Goal: Information Seeking & Learning: Learn about a topic

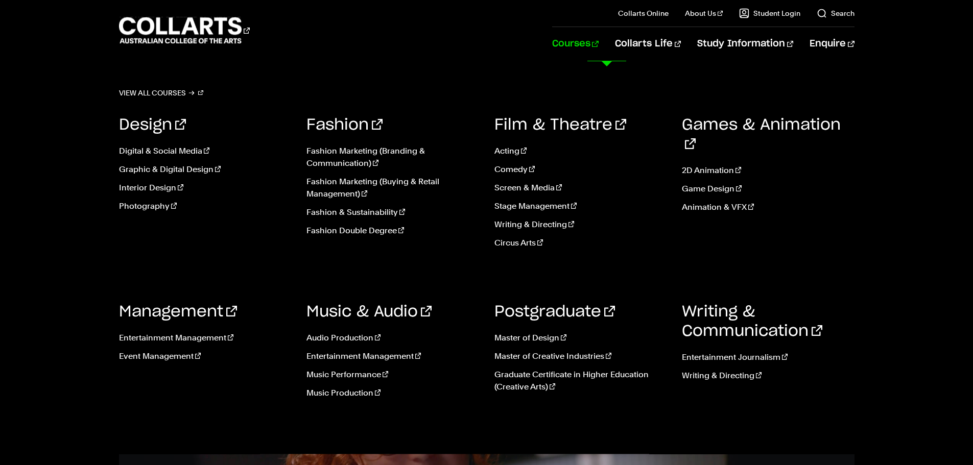
scroll to position [51, 0]
click at [356, 388] on link "Music Production" at bounding box center [392, 393] width 173 height 12
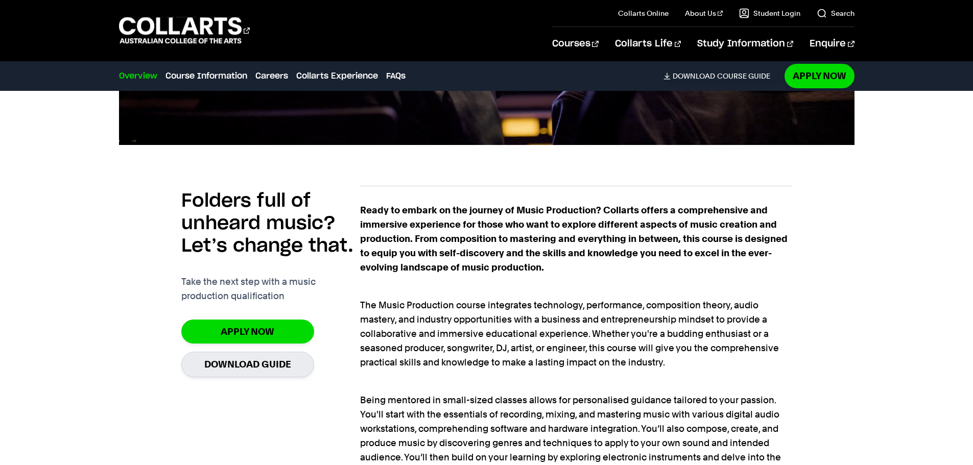
scroll to position [664, 0]
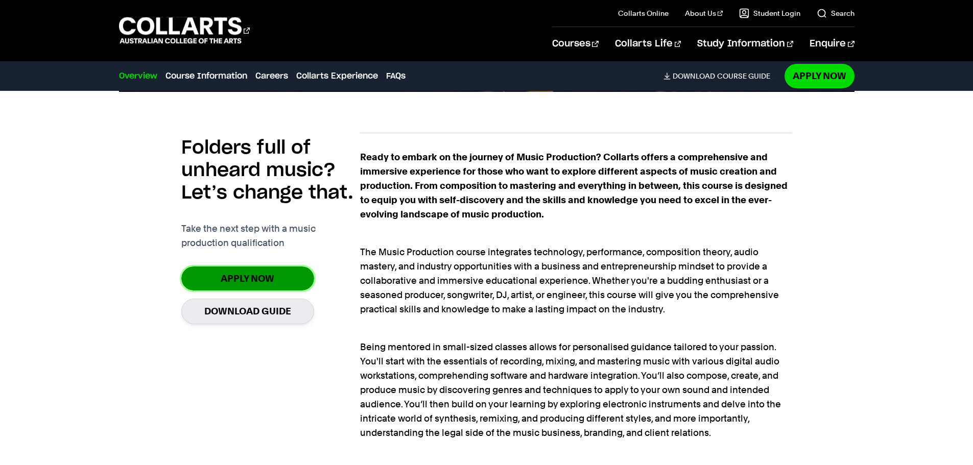
click at [296, 276] on link "Apply Now" at bounding box center [247, 279] width 133 height 24
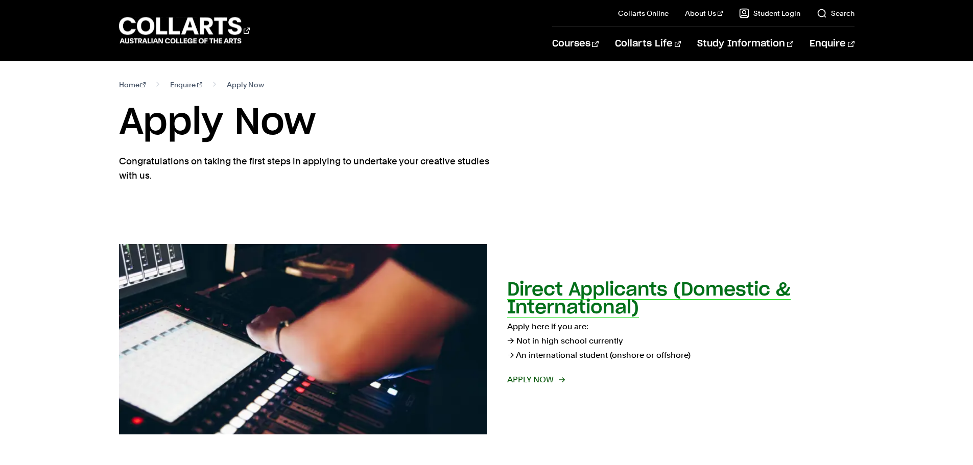
click at [597, 306] on h2 "Direct Applicants (Domestic & International)" at bounding box center [648, 299] width 283 height 36
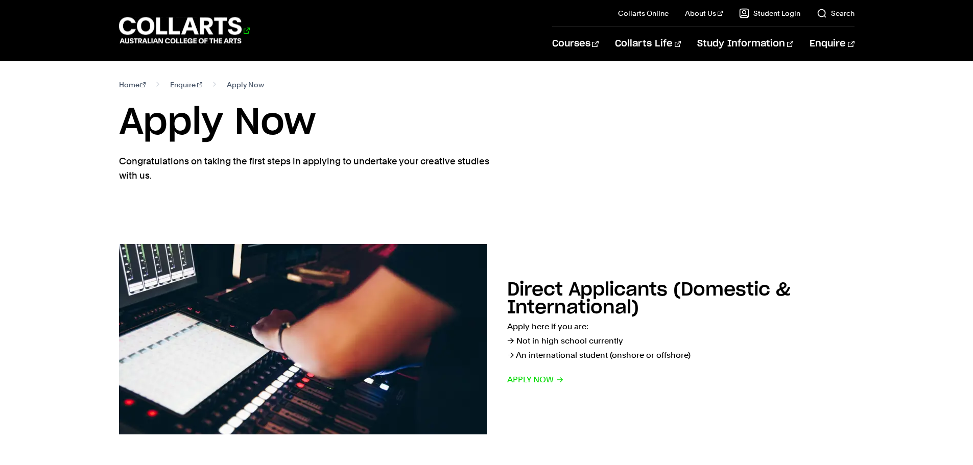
click at [229, 22] on 1 "Go to homepage" at bounding box center [180, 30] width 123 height 27
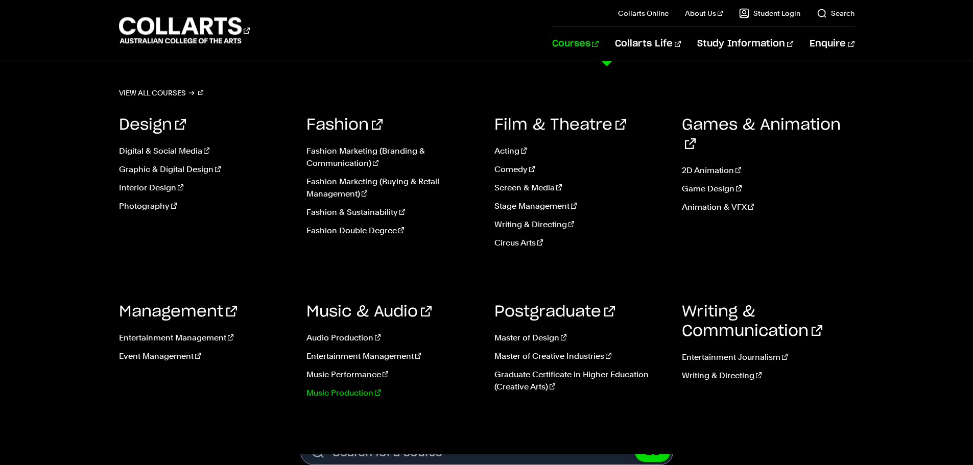
click at [370, 394] on link "Music Production" at bounding box center [392, 393] width 173 height 12
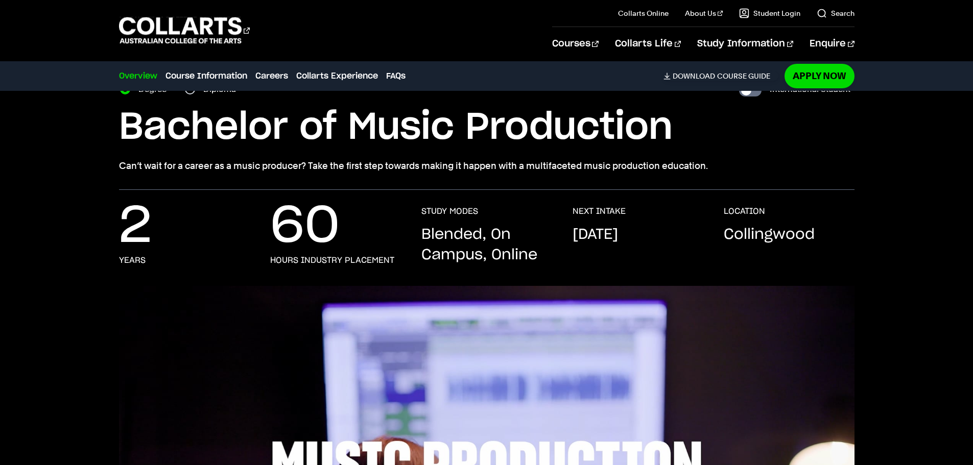
scroll to position [51, 0]
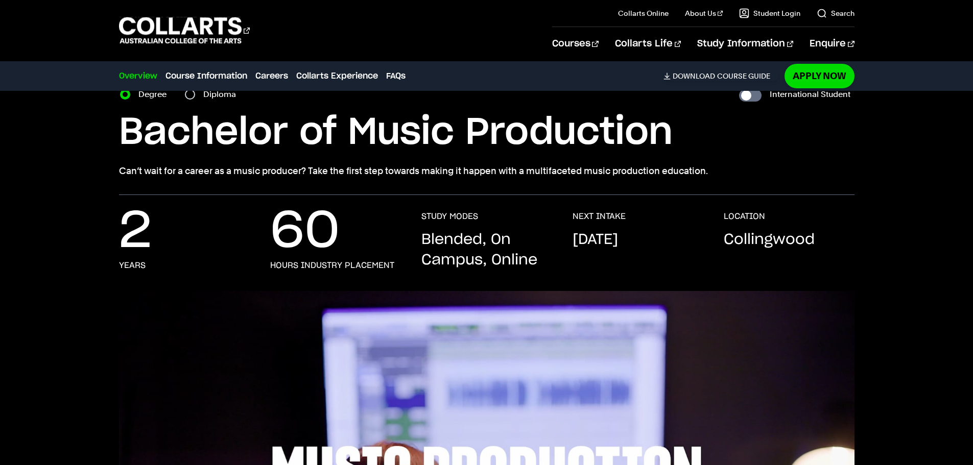
click at [546, 266] on p "Blended, On Campus, Online" at bounding box center [486, 250] width 131 height 41
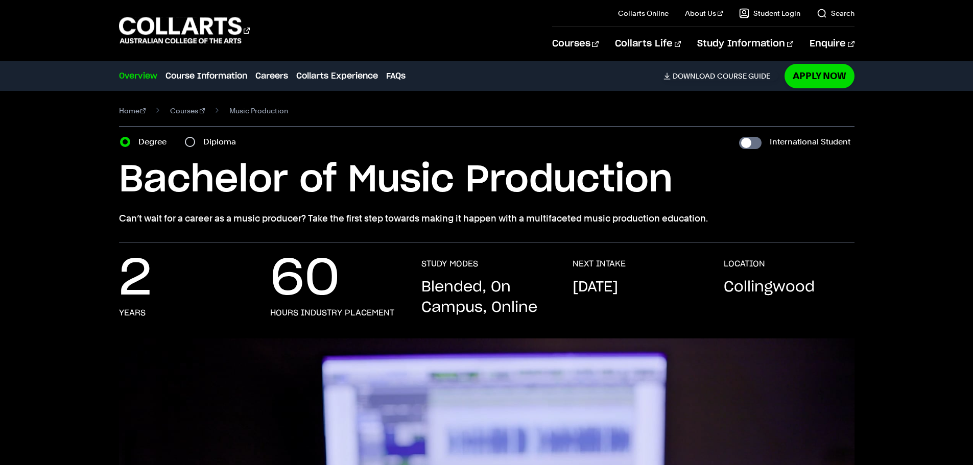
scroll to position [0, 0]
